Goal: Find contact information: Find contact information

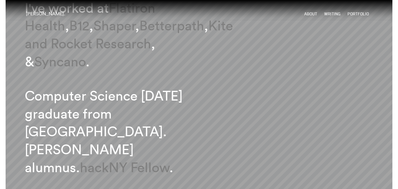
scroll to position [205, 0]
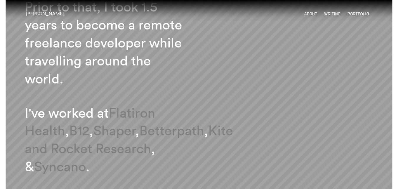
click at [312, 13] on link "About" at bounding box center [311, 13] width 13 height 5
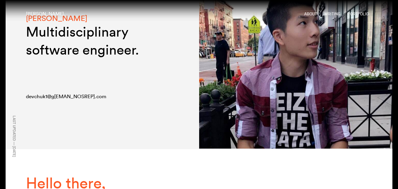
scroll to position [88, 0]
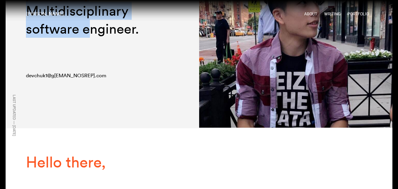
drag, startPoint x: 19, startPoint y: 76, endPoint x: 87, endPoint y: 77, distance: 67.2
click at [87, 77] on div "Brian Chuk Multidisciplinary software engineer. moc.liam null g@1kuhcved" at bounding box center [103, 22] width 194 height 211
click at [86, 78] on div "Brian Chuk Multidisciplinary software engineer. moc.liam null g@1kuhcved" at bounding box center [199, 35] width 346 height 85
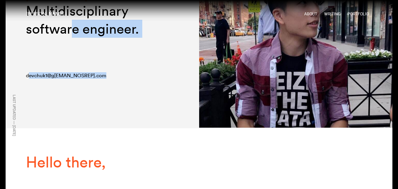
drag, startPoint x: 74, startPoint y: 78, endPoint x: 26, endPoint y: 78, distance: 48.1
click at [26, 78] on div "Brian Chuk Multidisciplinary software engineer. moc.liam null g@1kuhcved" at bounding box center [199, 35] width 346 height 85
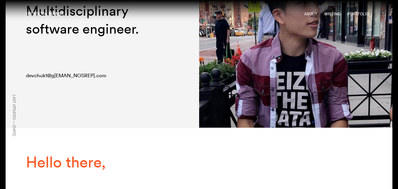
click at [25, 87] on div "Brian Chuk Multidisciplinary software engineer. moc.liam null g@1kuhcved" at bounding box center [103, 22] width 194 height 211
drag, startPoint x: 24, startPoint y: 76, endPoint x: 73, endPoint y: 78, distance: 48.4
click at [73, 78] on div "moc.liam null g@1kuhcved" at bounding box center [66, 75] width 80 height 5
copy div "moc.liam null g@1kuhcved"
